Goal: Task Accomplishment & Management: Manage account settings

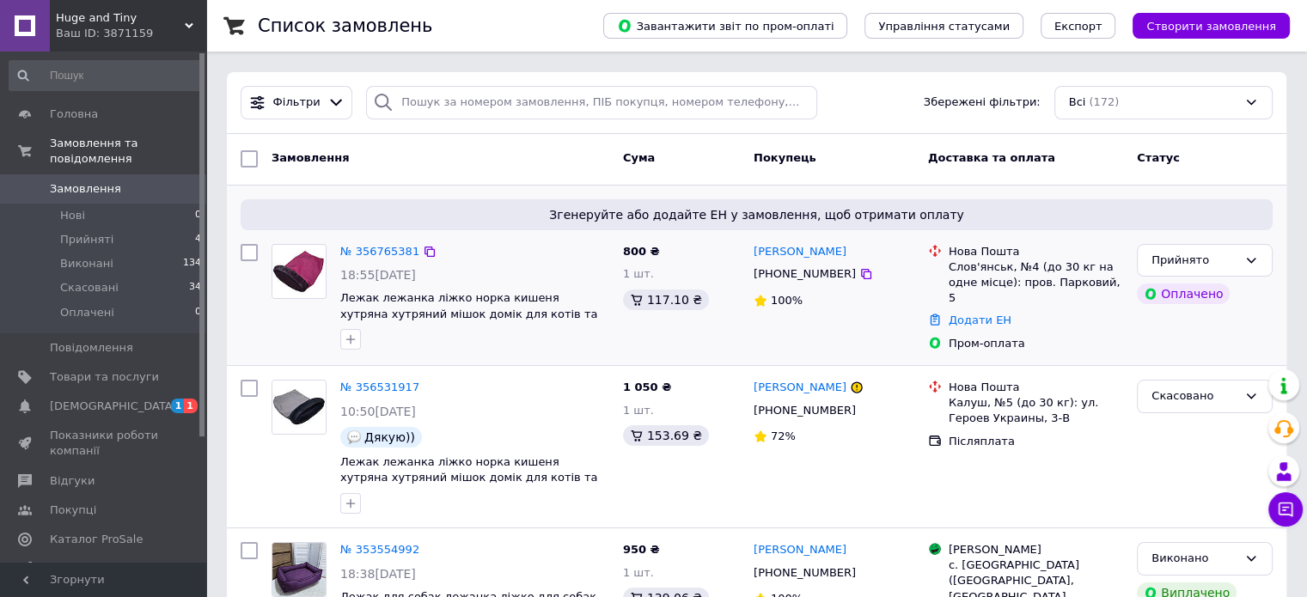
click at [541, 332] on div at bounding box center [475, 339] width 276 height 27
click at [367, 255] on link "№ 356765381" at bounding box center [379, 251] width 79 height 13
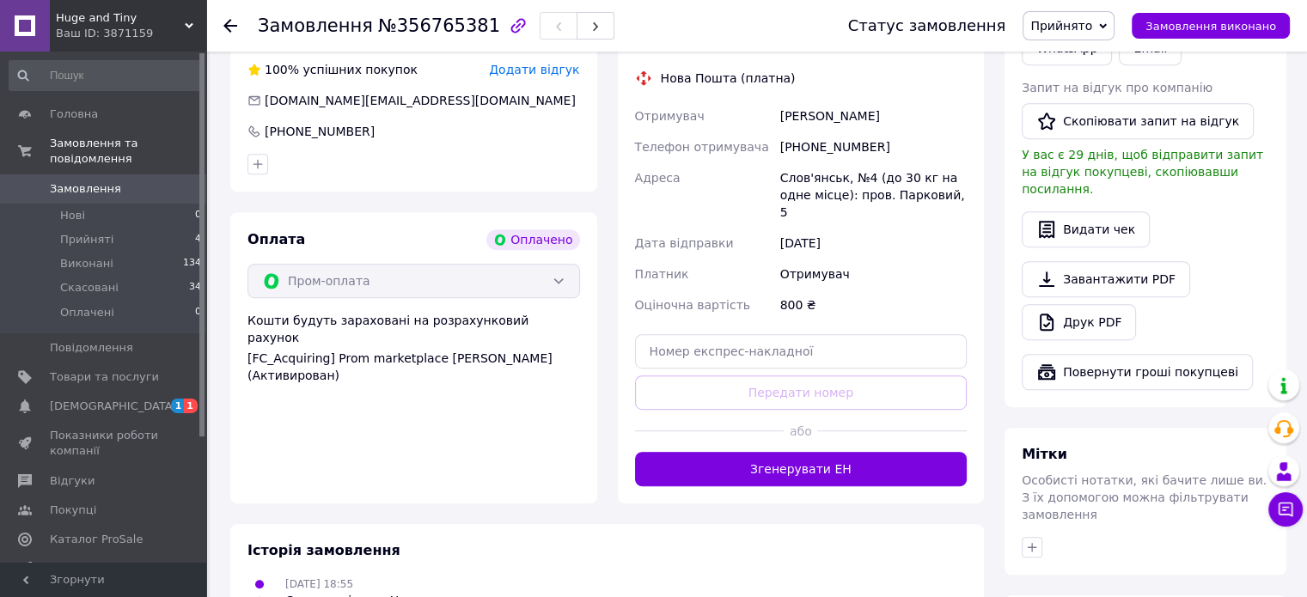
scroll to position [1031, 0]
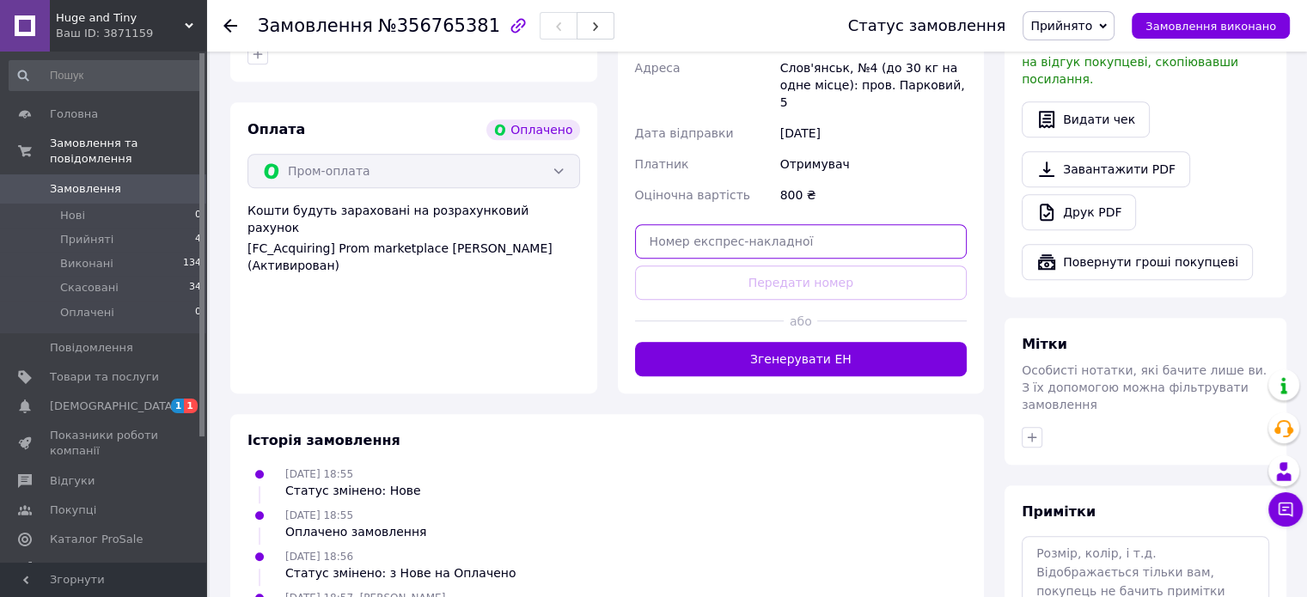
paste input "20451225170491"
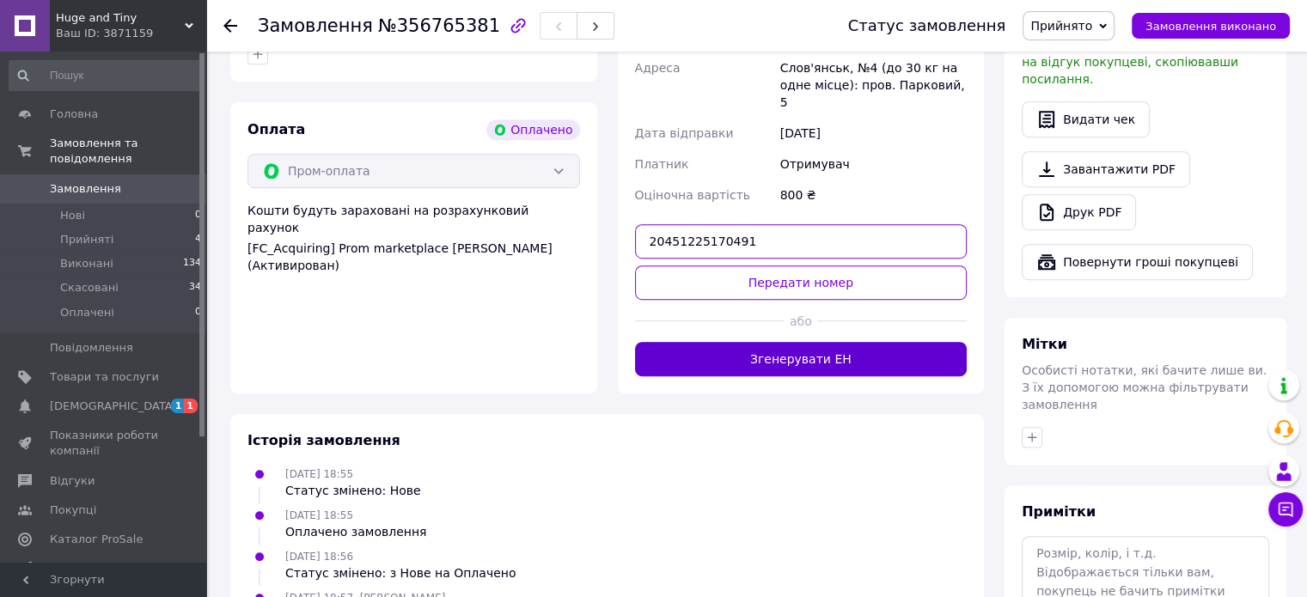
type input "20451225170491"
click at [750, 342] on button "Згенерувати ЕН" at bounding box center [801, 359] width 333 height 34
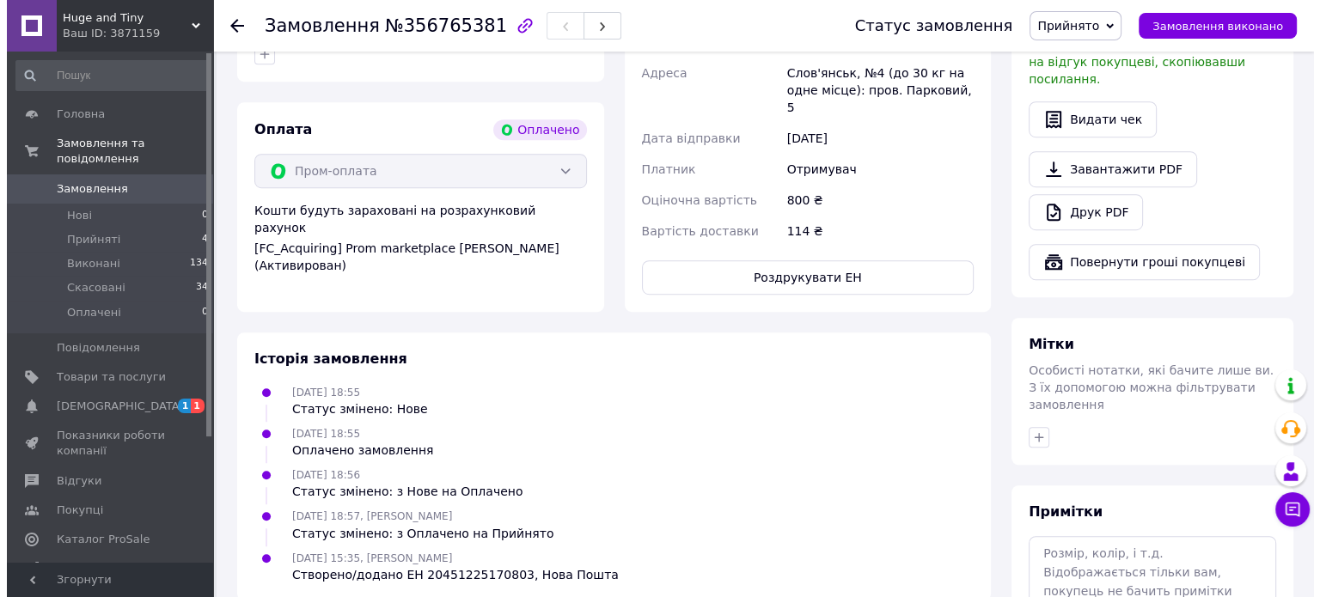
scroll to position [687, 0]
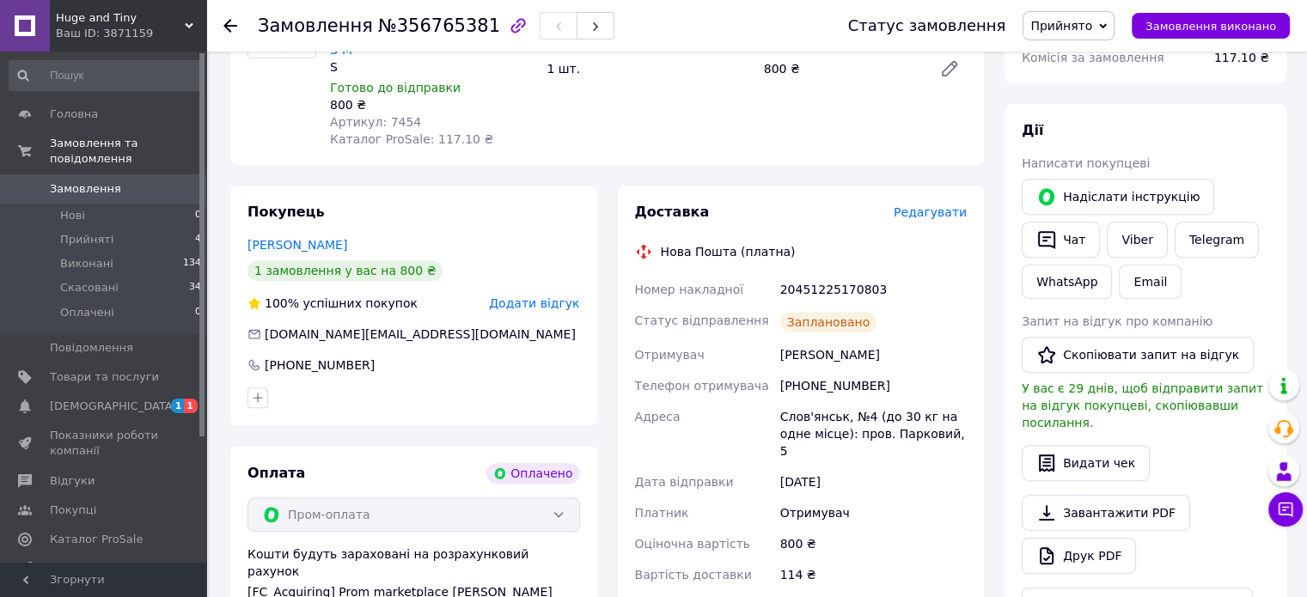
click at [924, 205] on span "Редагувати" at bounding box center [930, 212] width 73 height 14
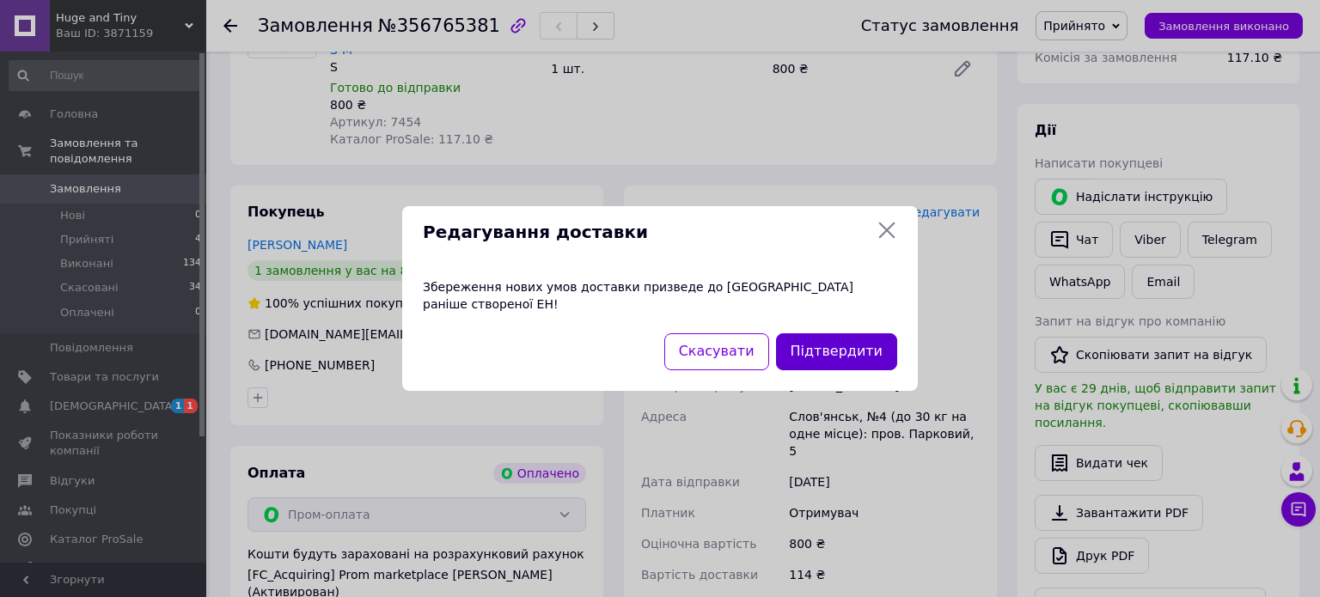
click at [820, 353] on button "Підтвердити" at bounding box center [836, 351] width 121 height 37
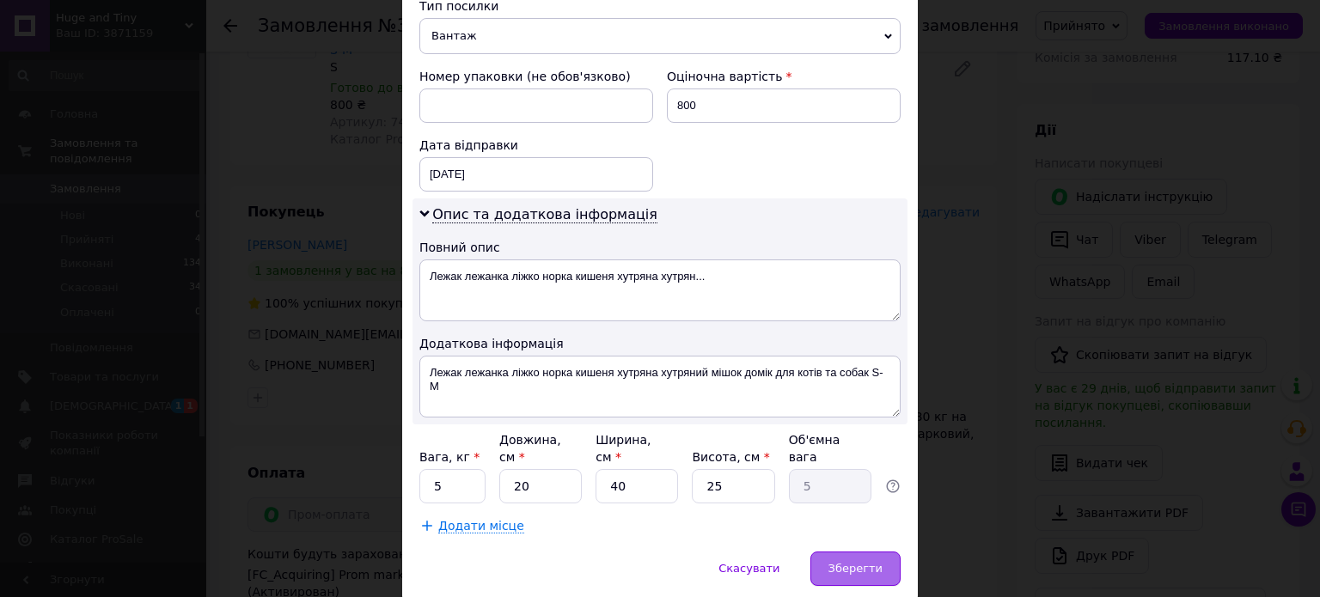
click at [870, 562] on span "Зберегти" at bounding box center [855, 568] width 54 height 13
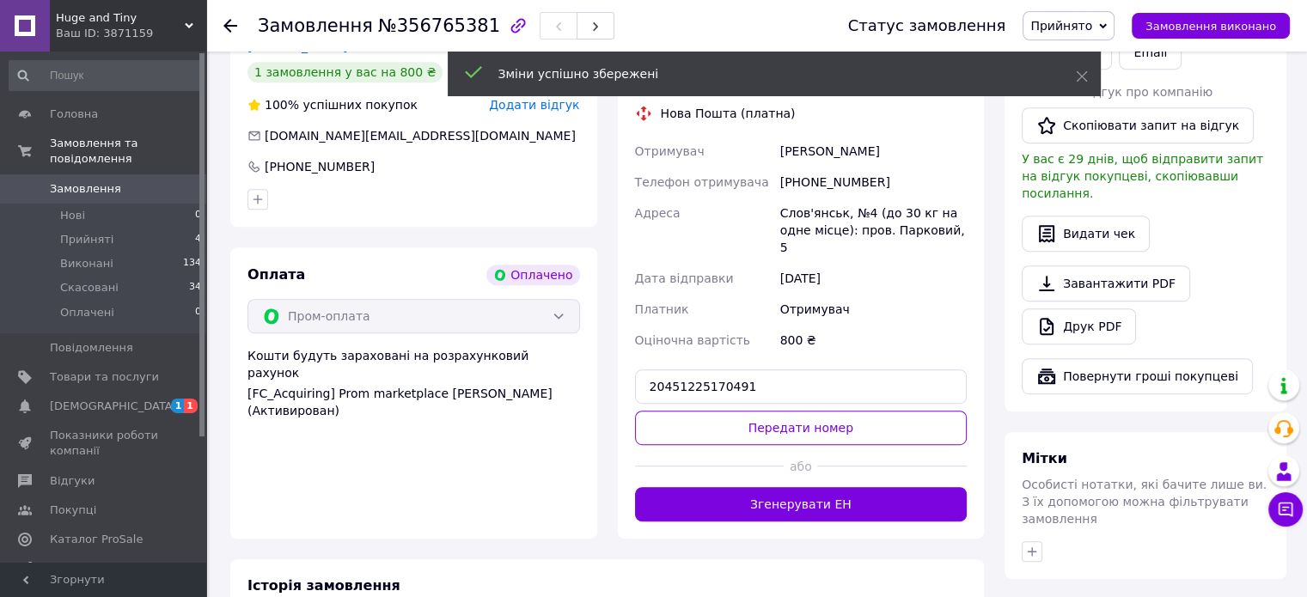
scroll to position [1031, 0]
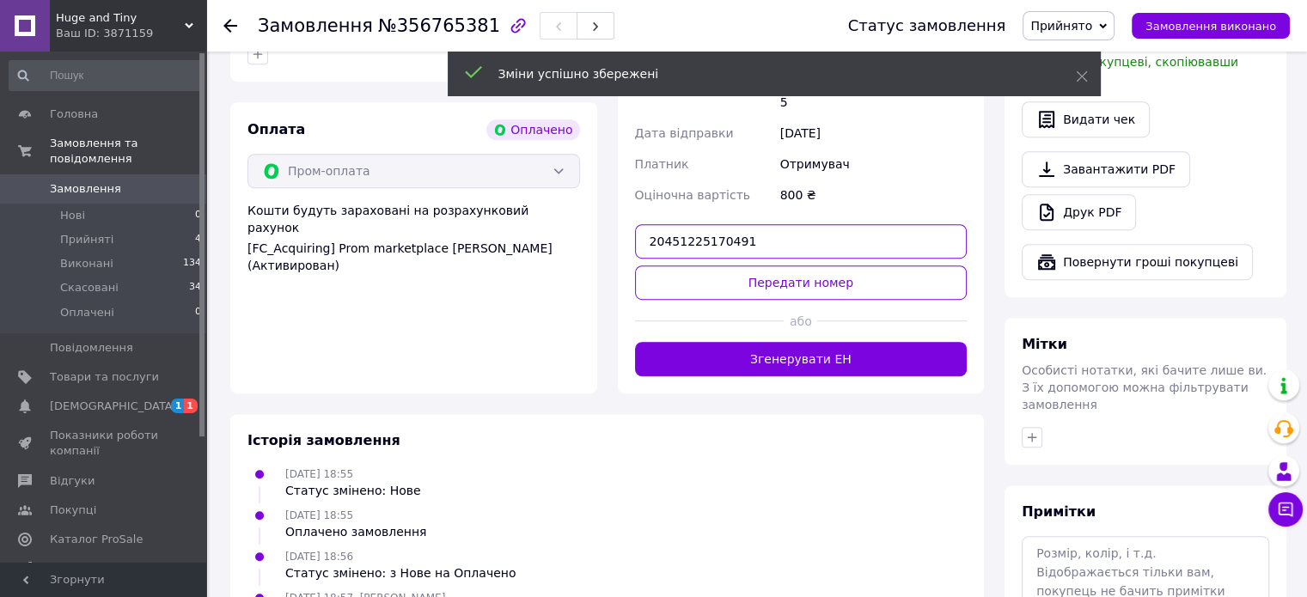
drag, startPoint x: 765, startPoint y: 212, endPoint x: 588, endPoint y: 207, distance: 177.1
click at [585, 197] on div "Покупець Дарьевич [PERSON_NAME] 1 замовлення у вас на 800 ₴ 100% успішних покуп…" at bounding box center [607, 118] width 774 height 552
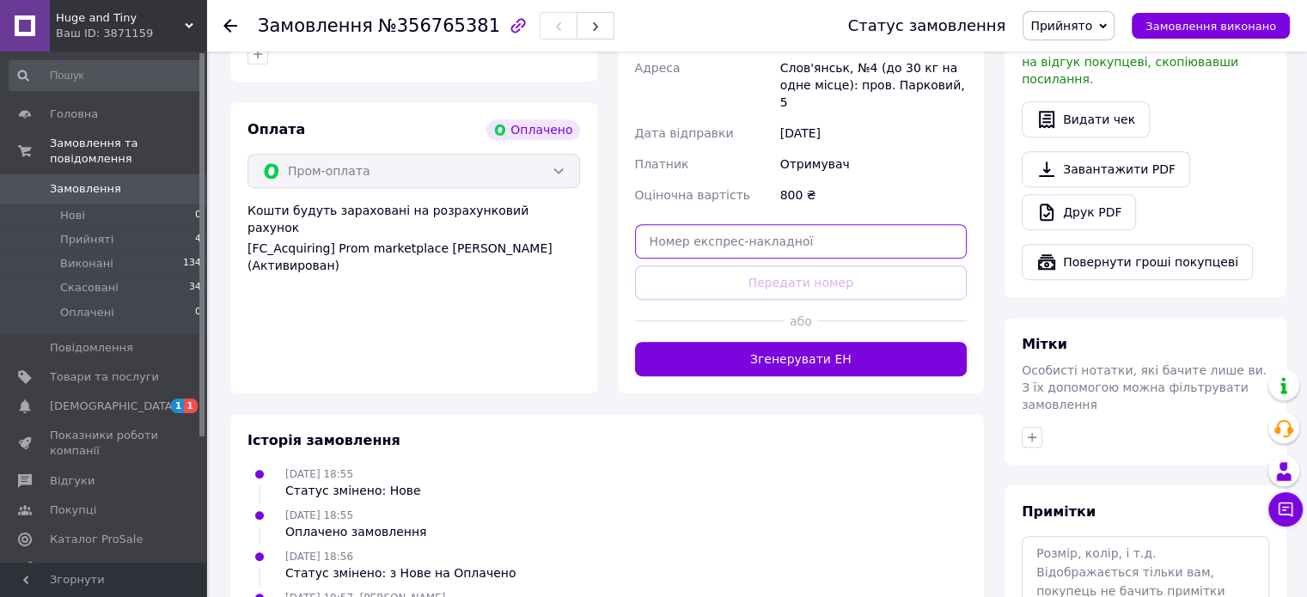
paste input "20451225170491"
type input "20451225170491"
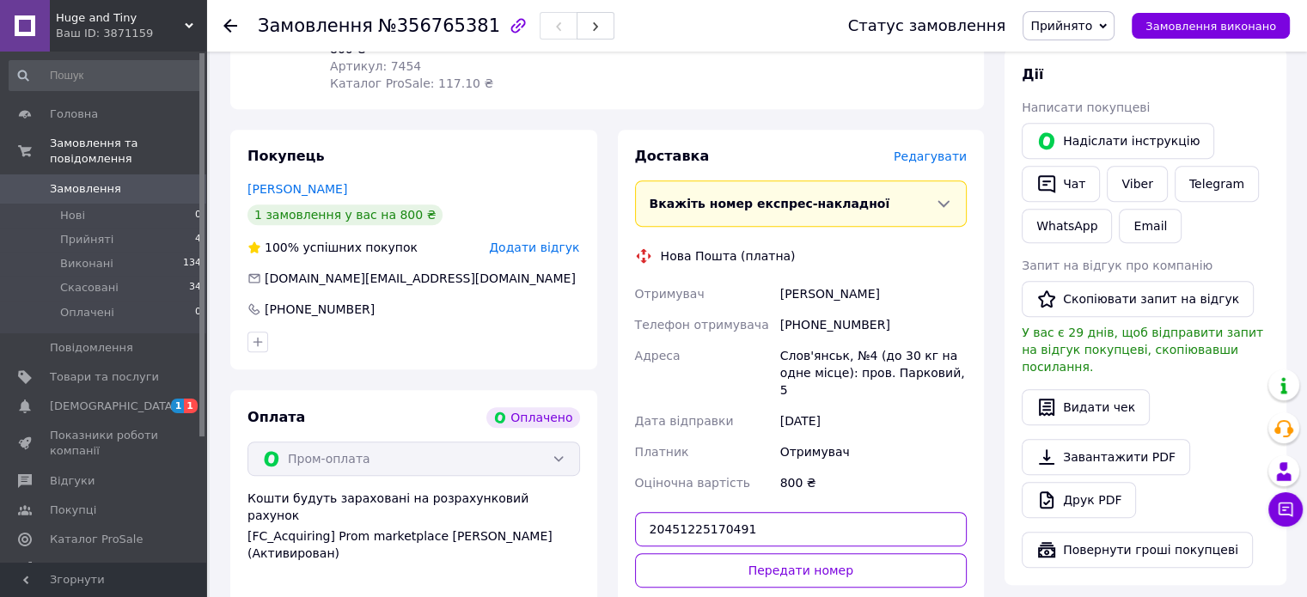
scroll to position [859, 0]
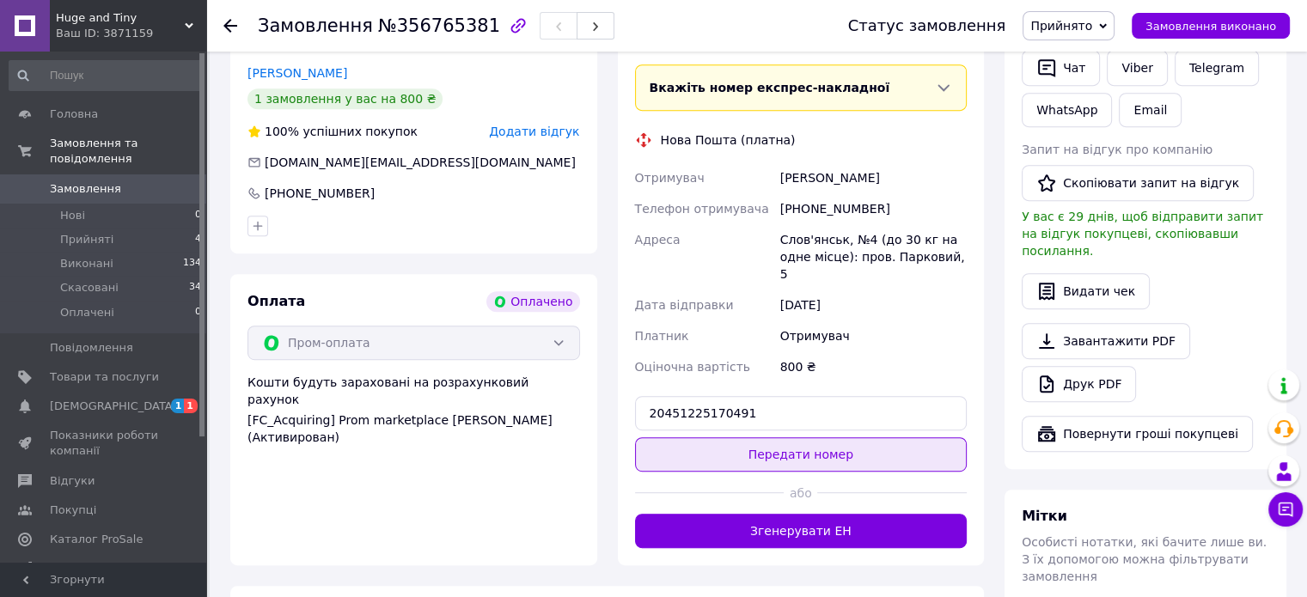
click at [738, 437] on button "Передати номер" at bounding box center [801, 454] width 333 height 34
